Goal: Information Seeking & Learning: Learn about a topic

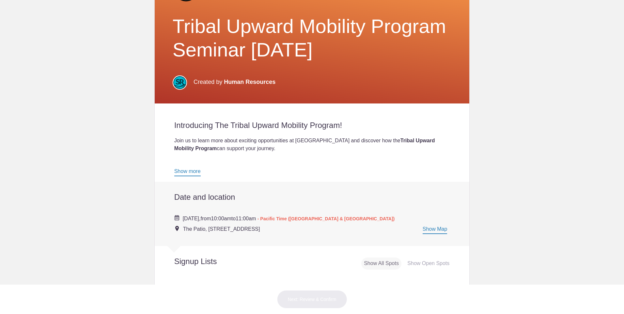
scroll to position [65, 0]
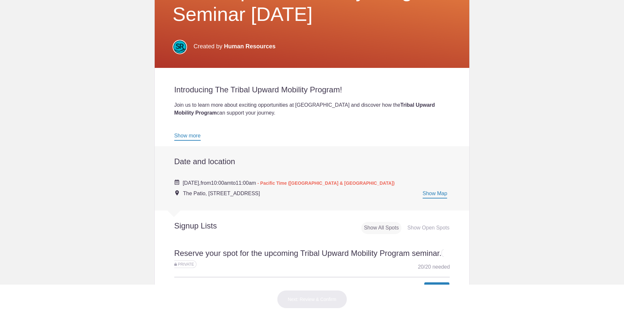
scroll to position [163, 0]
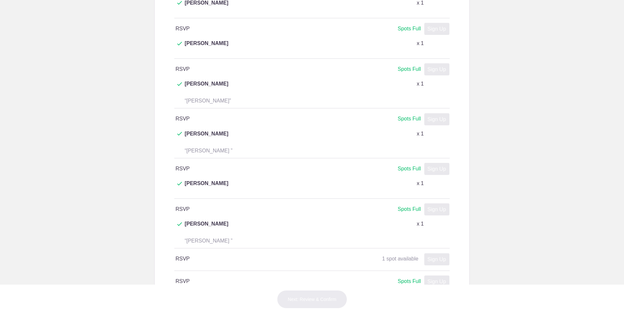
scroll to position [1142, 0]
